Goal: Book appointment/travel/reservation

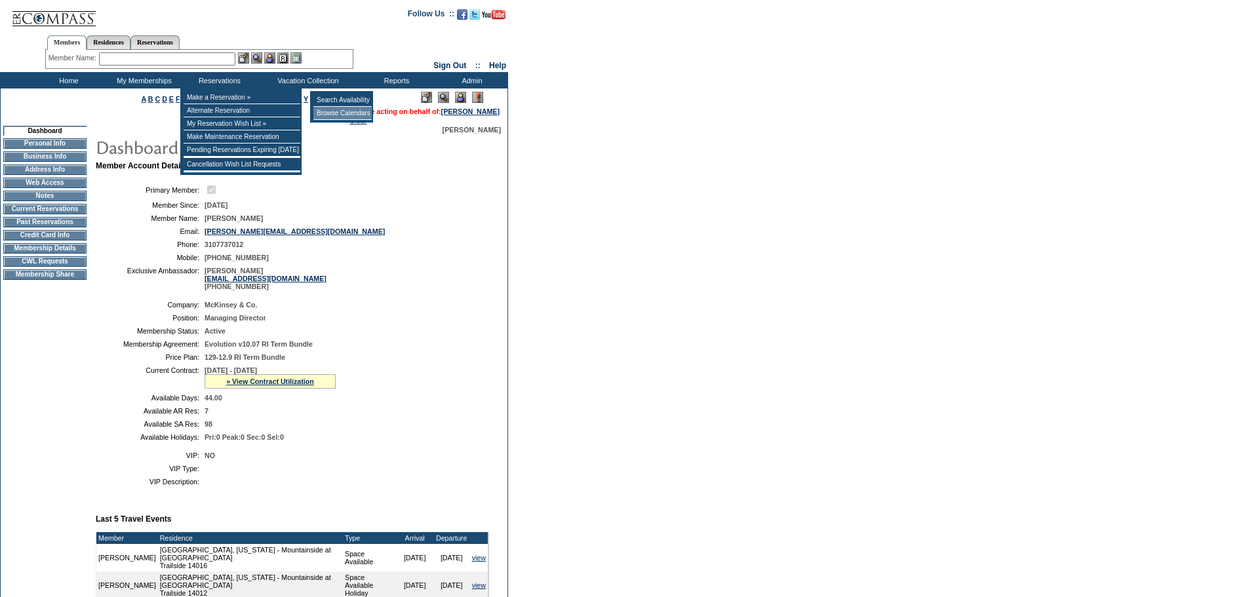
click at [323, 115] on td "Browse Calendars" at bounding box center [342, 113] width 58 height 13
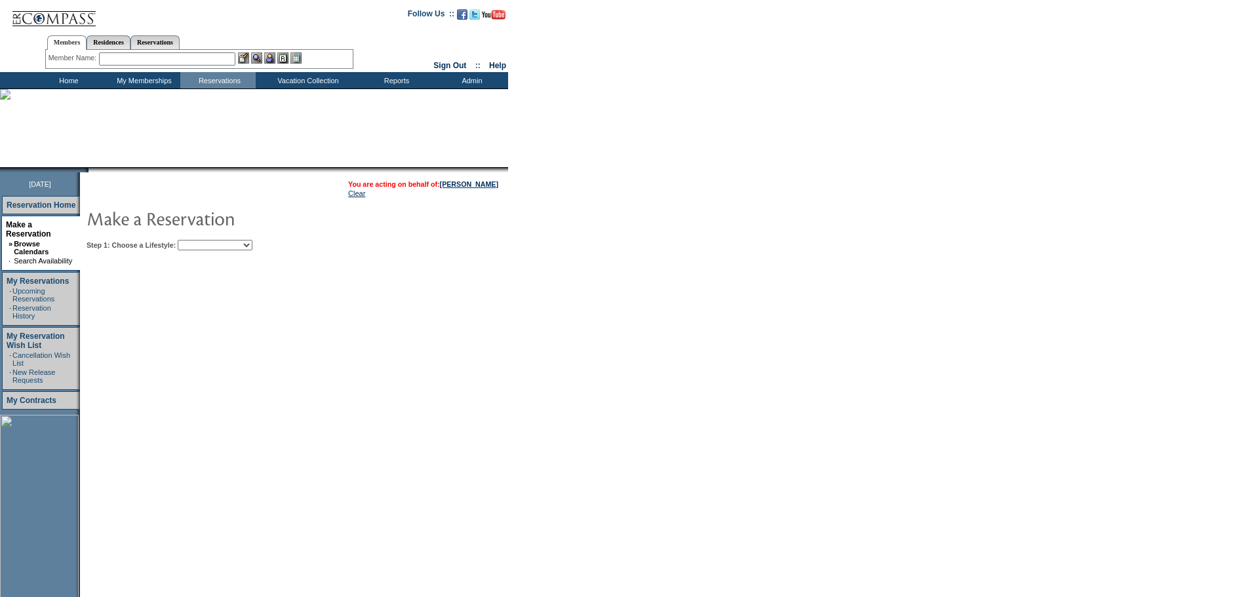
click at [247, 247] on select "Beach Leisure Metropolitan Mountain OIAL for Adventure OIAL for Couples OIAL fo…" at bounding box center [215, 245] width 75 height 10
select select "Leisure"
click at [200, 241] on select "Beach Leisure Metropolitan Mountain OIAL for Adventure OIAL for Couples OIAL fo…" at bounding box center [215, 245] width 75 height 10
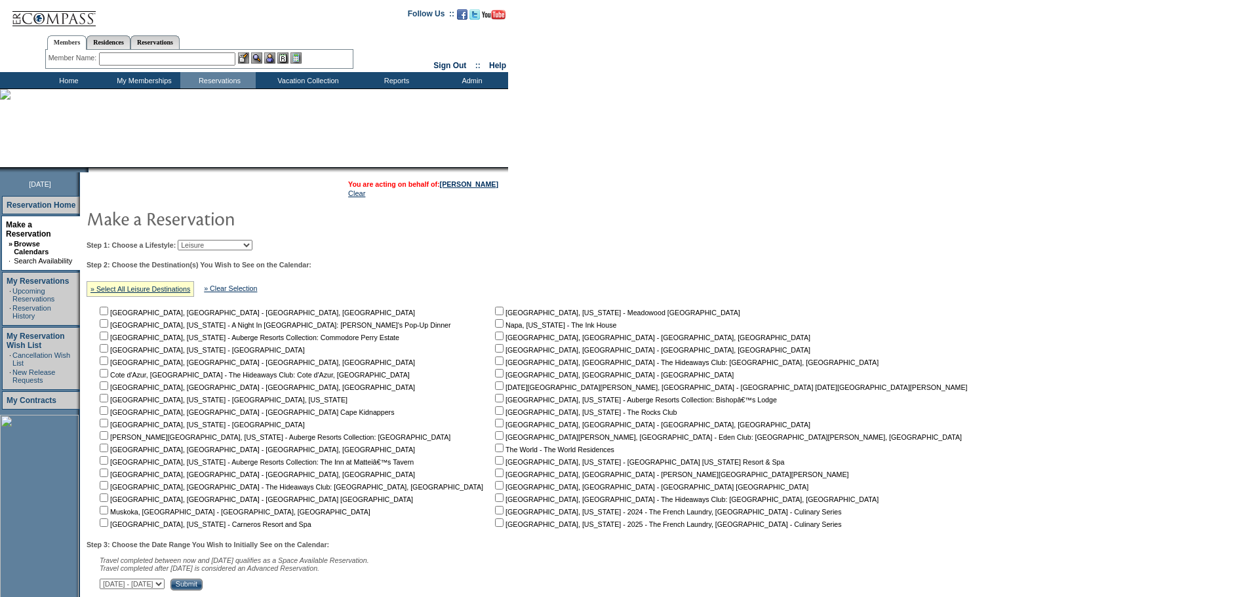
click at [495, 315] on input "checkbox" at bounding box center [499, 311] width 9 height 9
checkbox input "true"
click at [495, 328] on input "checkbox" at bounding box center [499, 323] width 9 height 9
checkbox input "true"
click at [495, 340] on input "checkbox" at bounding box center [499, 336] width 9 height 9
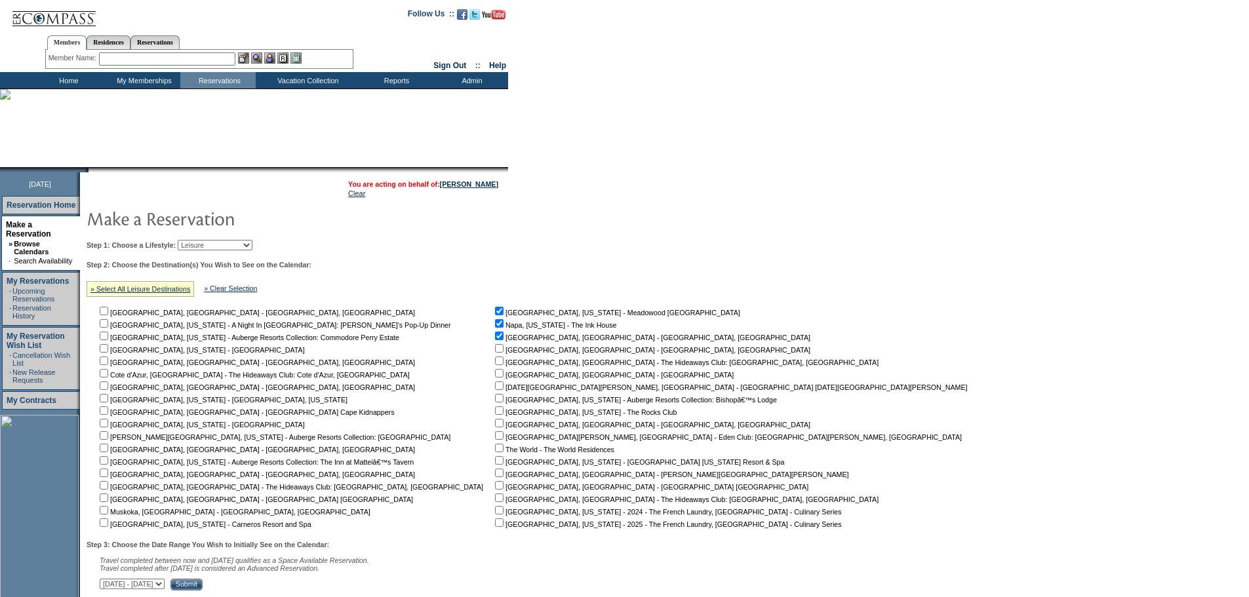
click at [495, 340] on input "checkbox" at bounding box center [499, 336] width 9 height 9
checkbox input "false"
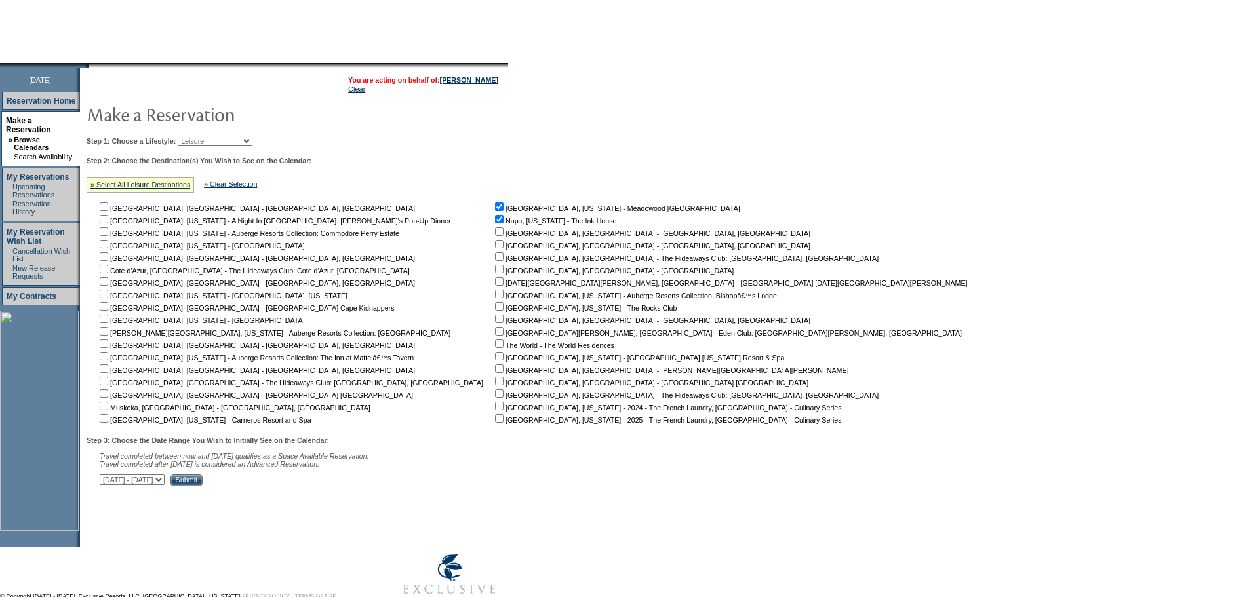
scroll to position [118, 0]
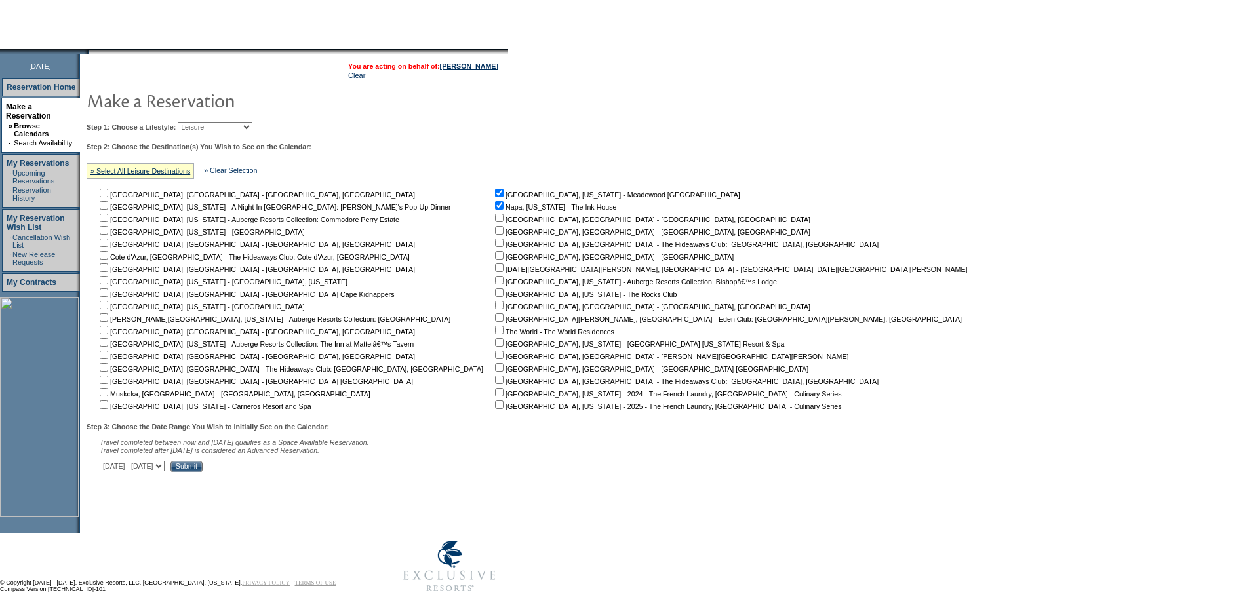
drag, startPoint x: 108, startPoint y: 411, endPoint x: 123, endPoint y: 434, distance: 27.1
click at [108, 409] on input "checkbox" at bounding box center [104, 405] width 9 height 9
checkbox input "true"
click at [153, 471] on select "[DATE] - [DATE] [DATE] - [DATE] [DATE] - [DATE] [DATE] - [DATE] [DATE] - [DATE]…" at bounding box center [132, 466] width 65 height 10
select select "[DATE]|[DATE]"
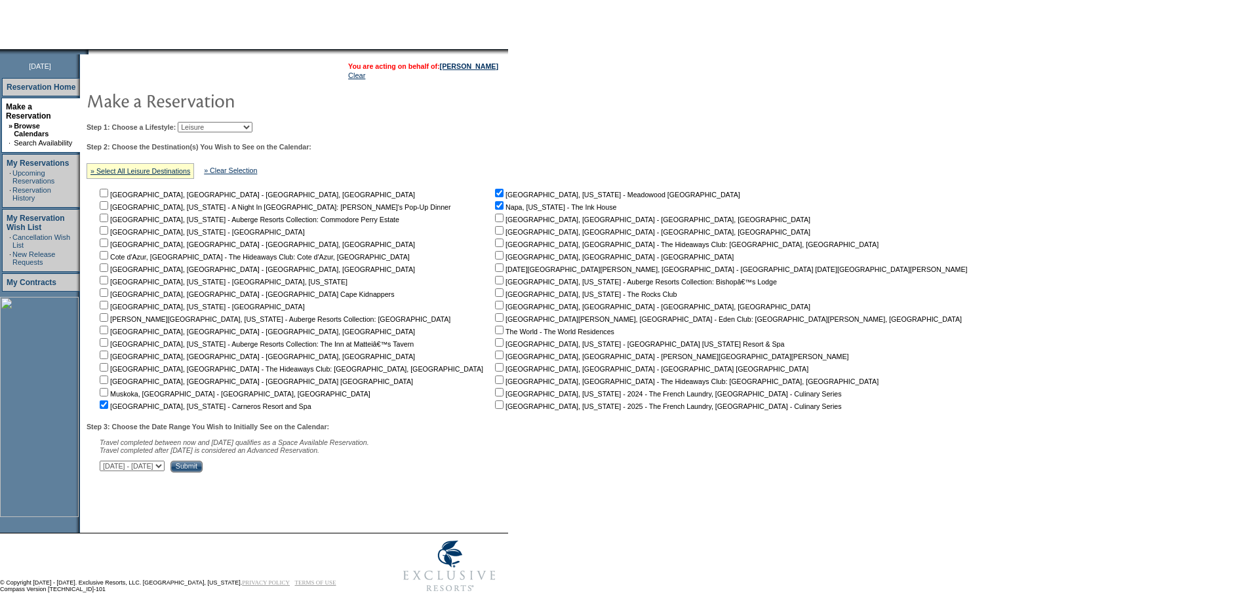
click at [107, 468] on select "[DATE] - [DATE] [DATE] - [DATE] [DATE] - [DATE] [DATE] - [DATE] [DATE] - [DATE]…" at bounding box center [132, 466] width 65 height 10
click at [203, 473] on input "Submit" at bounding box center [186, 467] width 32 height 12
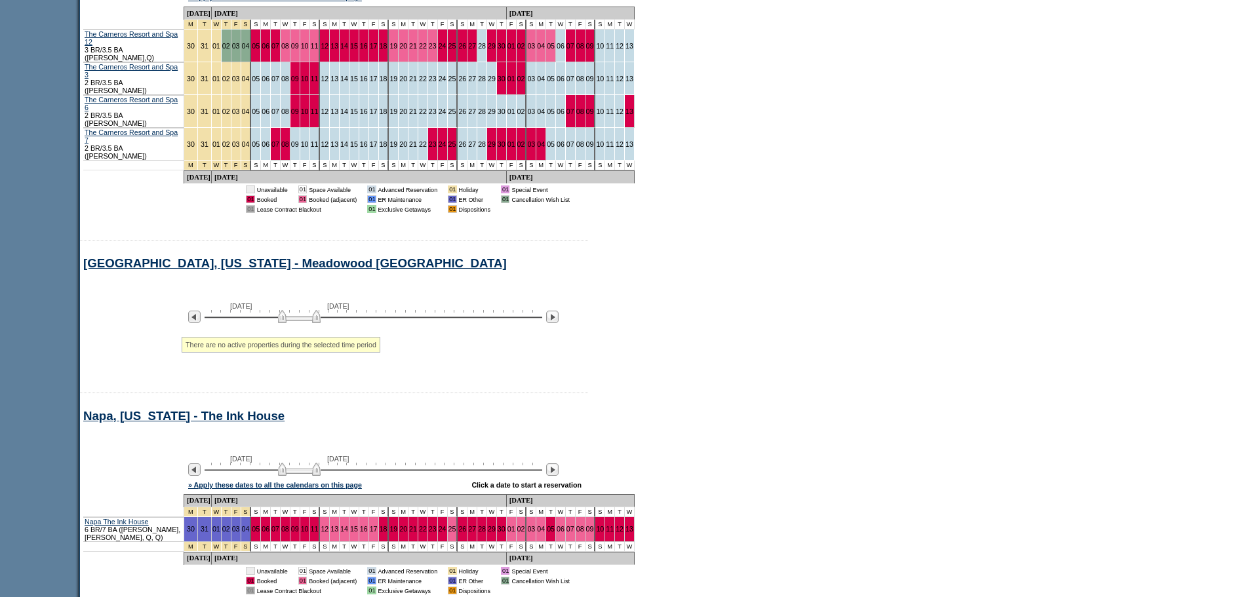
scroll to position [740, 0]
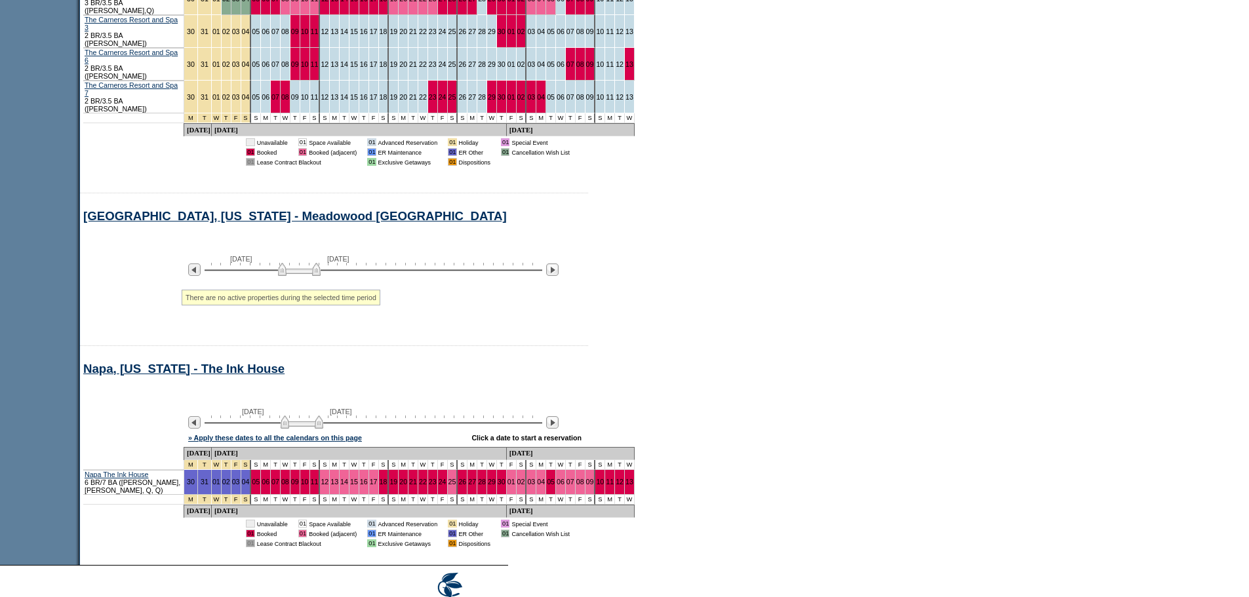
click at [311, 416] on img at bounding box center [302, 422] width 43 height 13
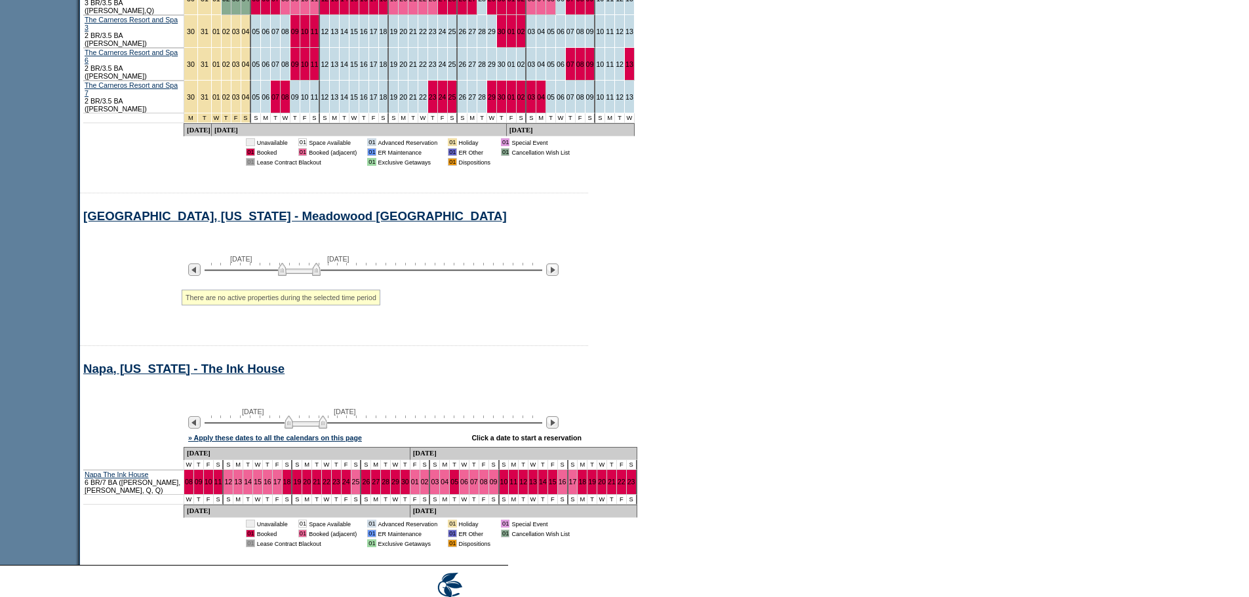
click at [317, 416] on img at bounding box center [306, 422] width 43 height 13
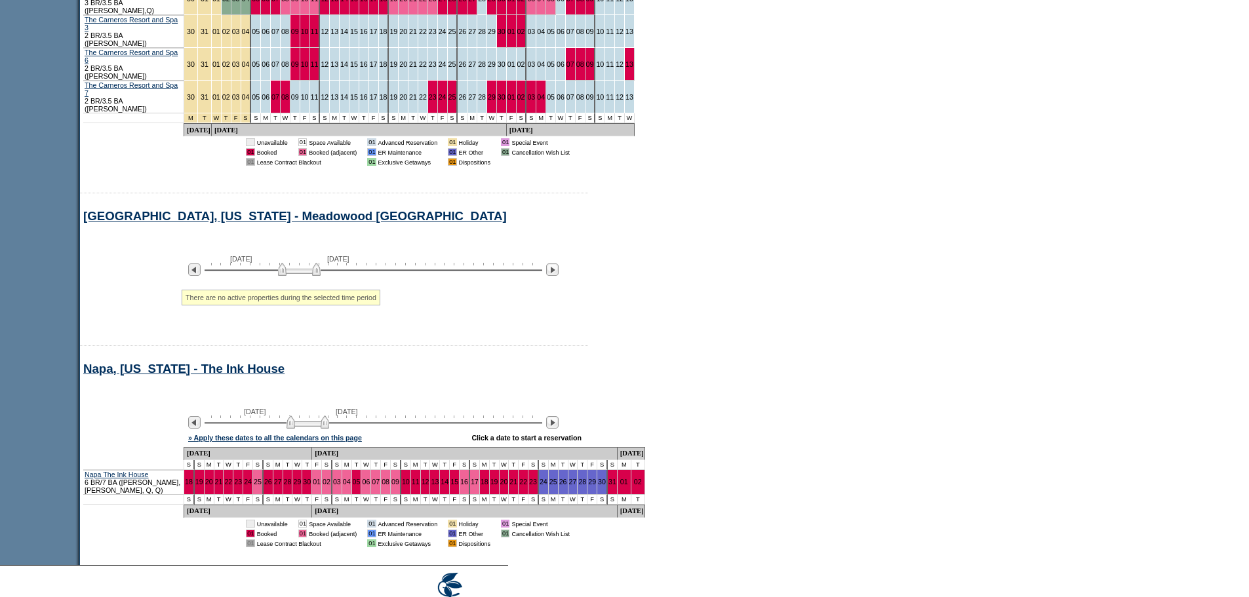
click at [318, 416] on img at bounding box center [308, 422] width 43 height 13
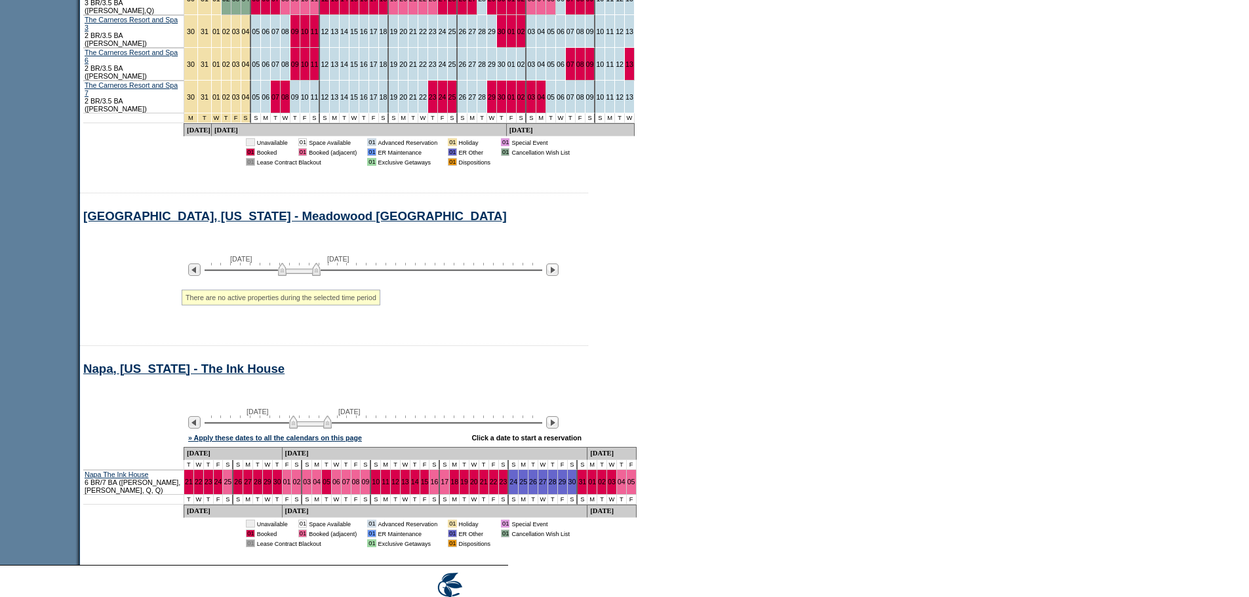
click at [321, 416] on img at bounding box center [310, 422] width 43 height 13
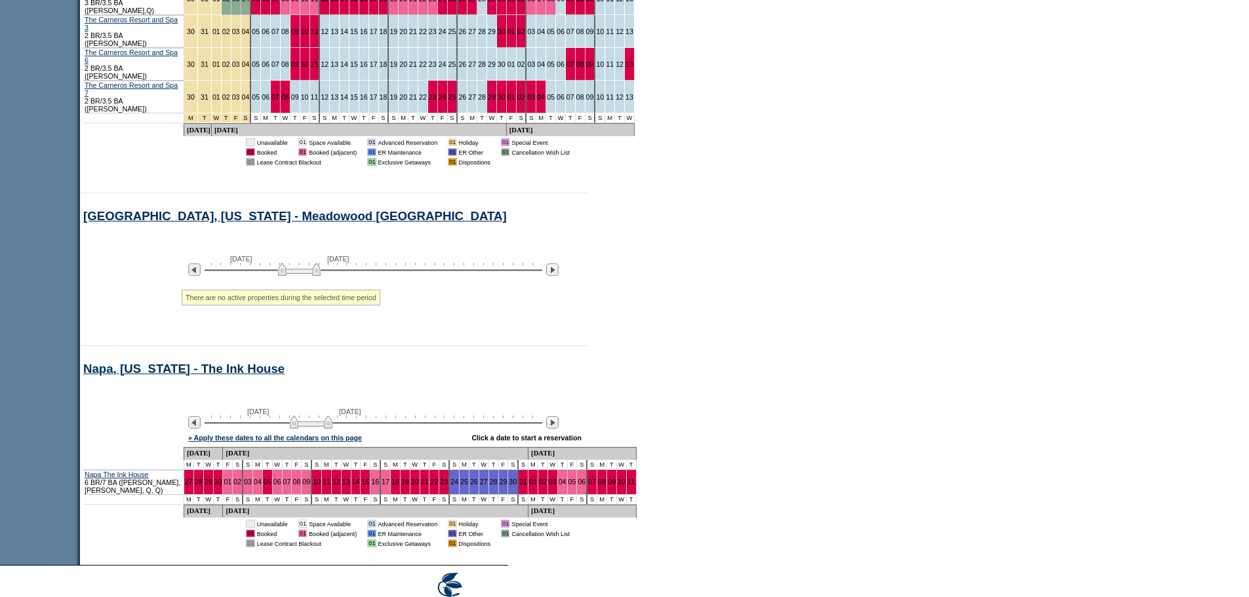
click at [321, 416] on img at bounding box center [311, 422] width 43 height 13
click at [324, 416] on img at bounding box center [313, 422] width 43 height 13
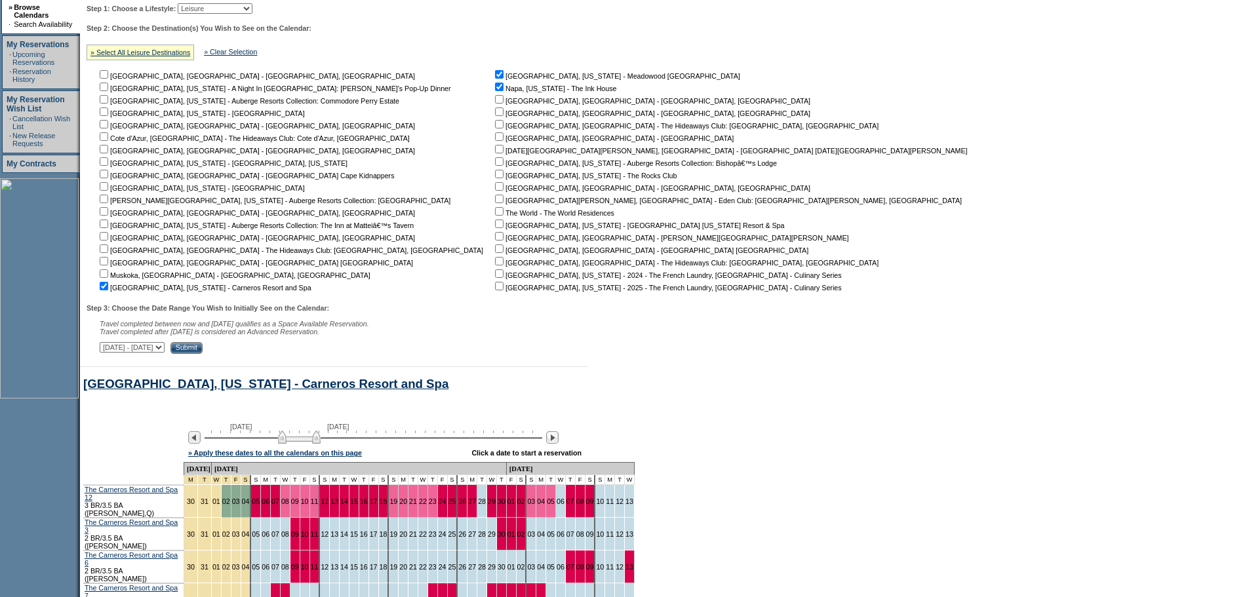
scroll to position [150, 0]
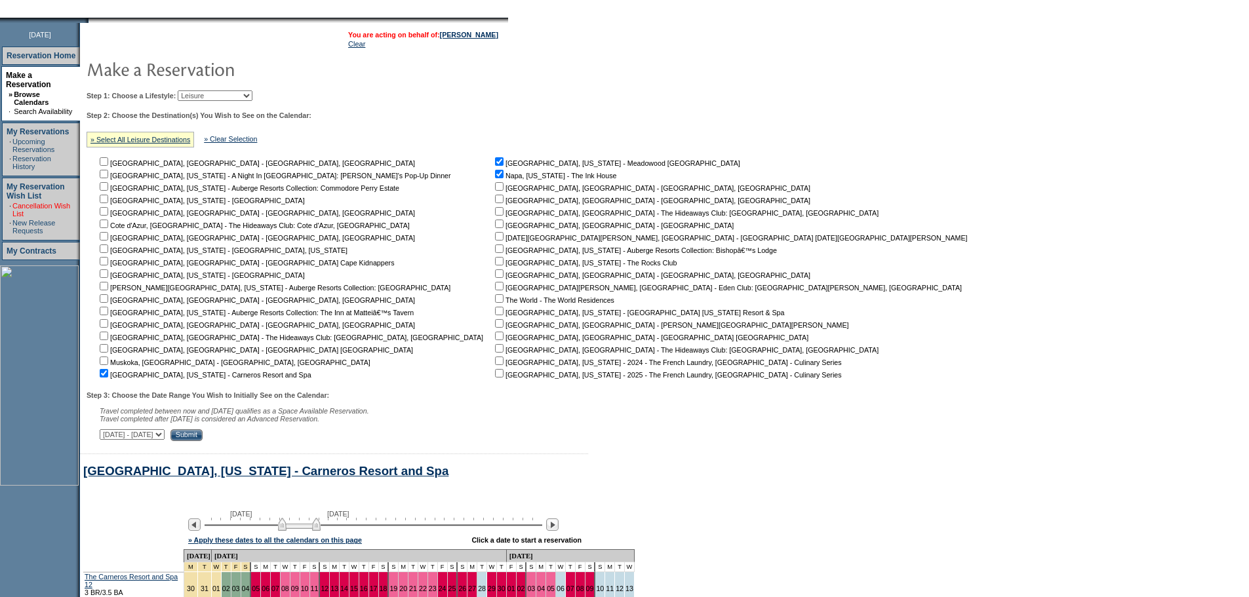
click at [38, 202] on link "Cancellation Wish List" at bounding box center [41, 210] width 58 height 16
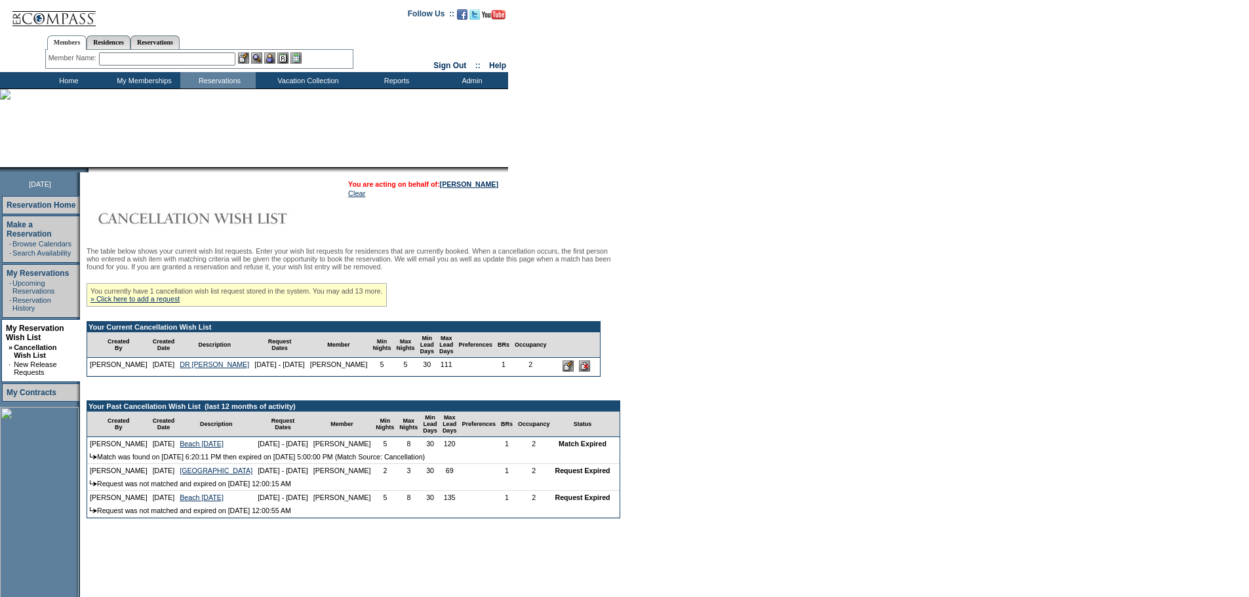
click at [163, 307] on div "You currently have 1 cancellation wish list request stored in the system. You m…" at bounding box center [237, 295] width 300 height 24
click at [165, 303] on link "» Click here to add a request" at bounding box center [134, 299] width 89 height 8
